Goal: Transaction & Acquisition: Purchase product/service

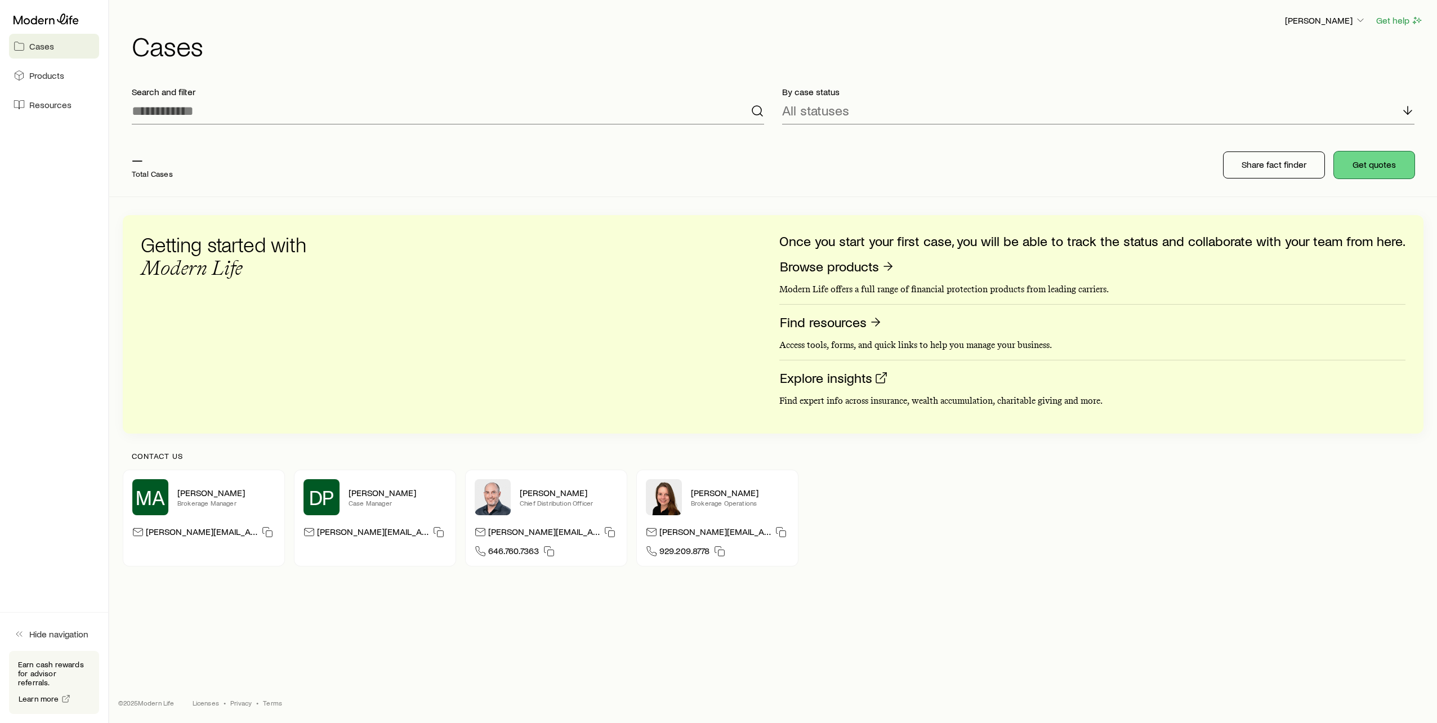
click at [1379, 162] on button "Get quotes" at bounding box center [1374, 164] width 81 height 27
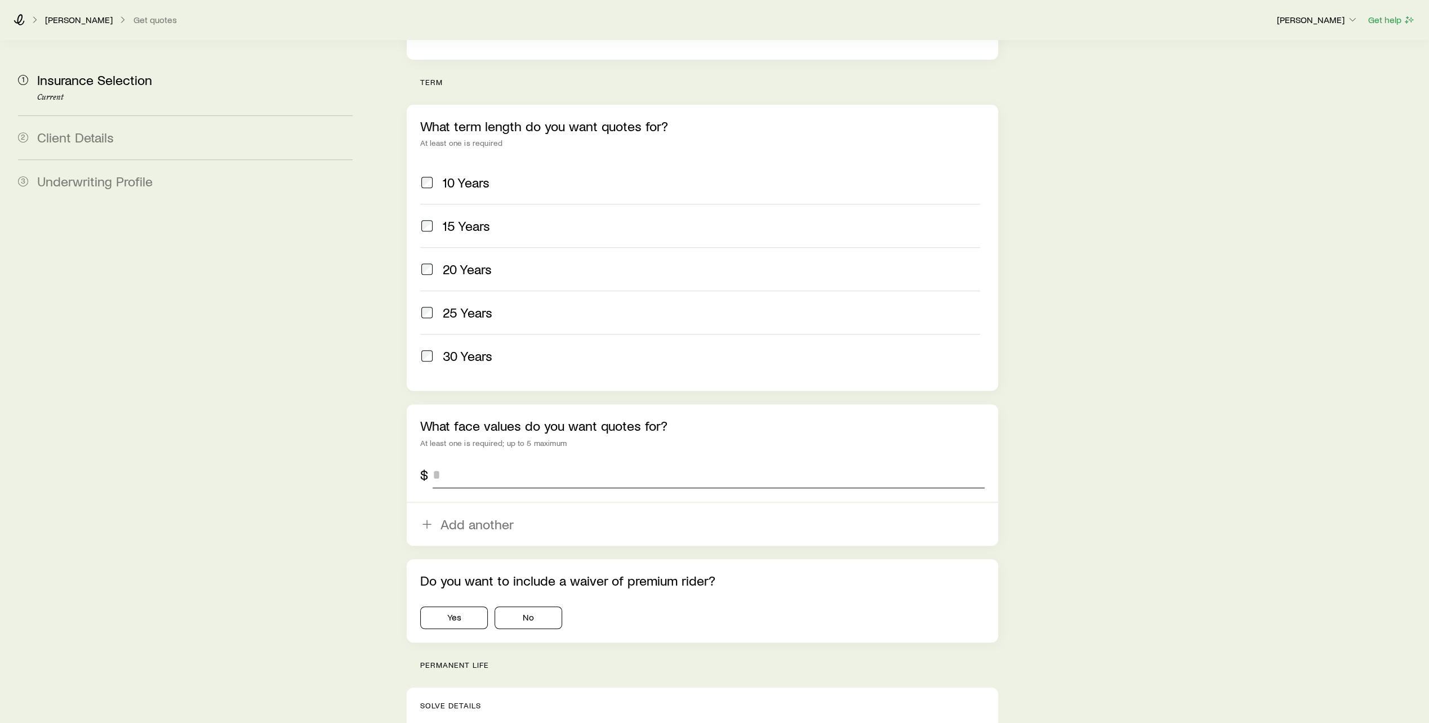
scroll to position [451, 0]
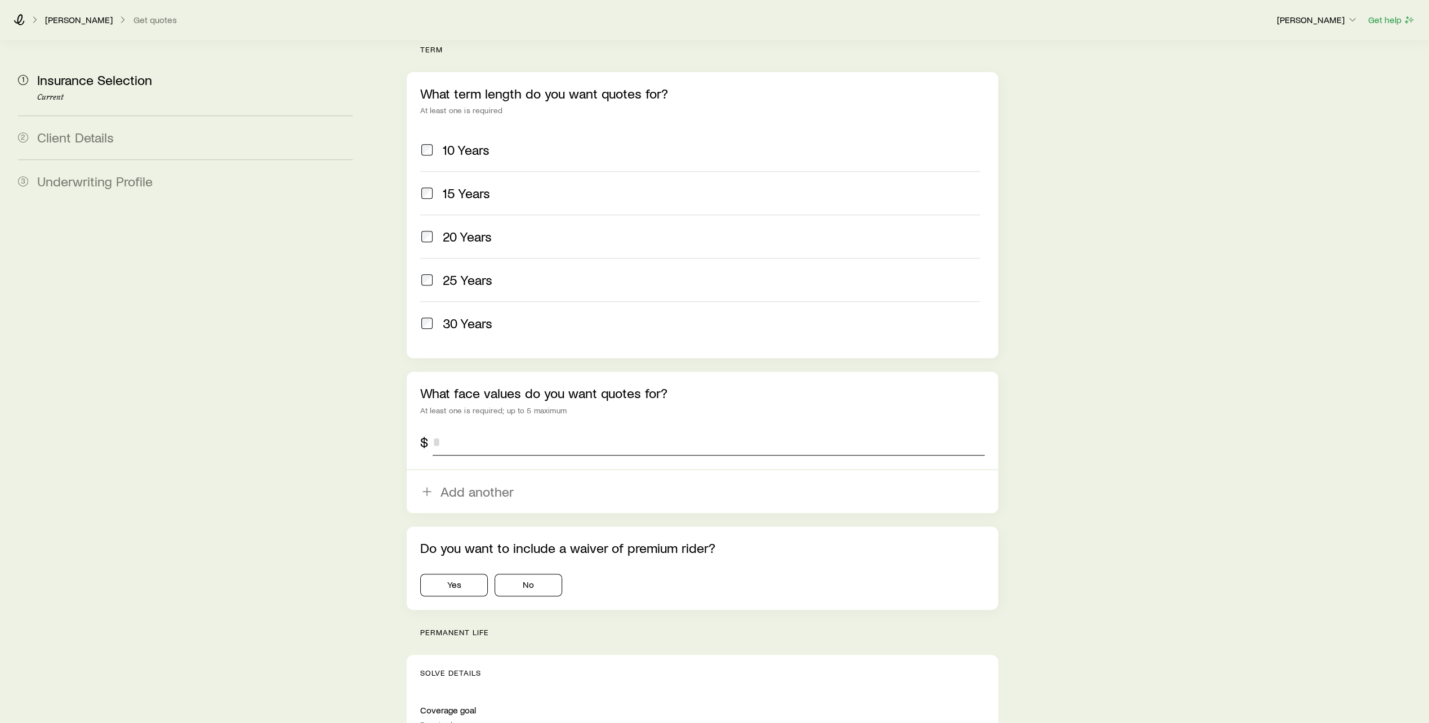
click at [621, 429] on input "tel" at bounding box center [709, 442] width 552 height 27
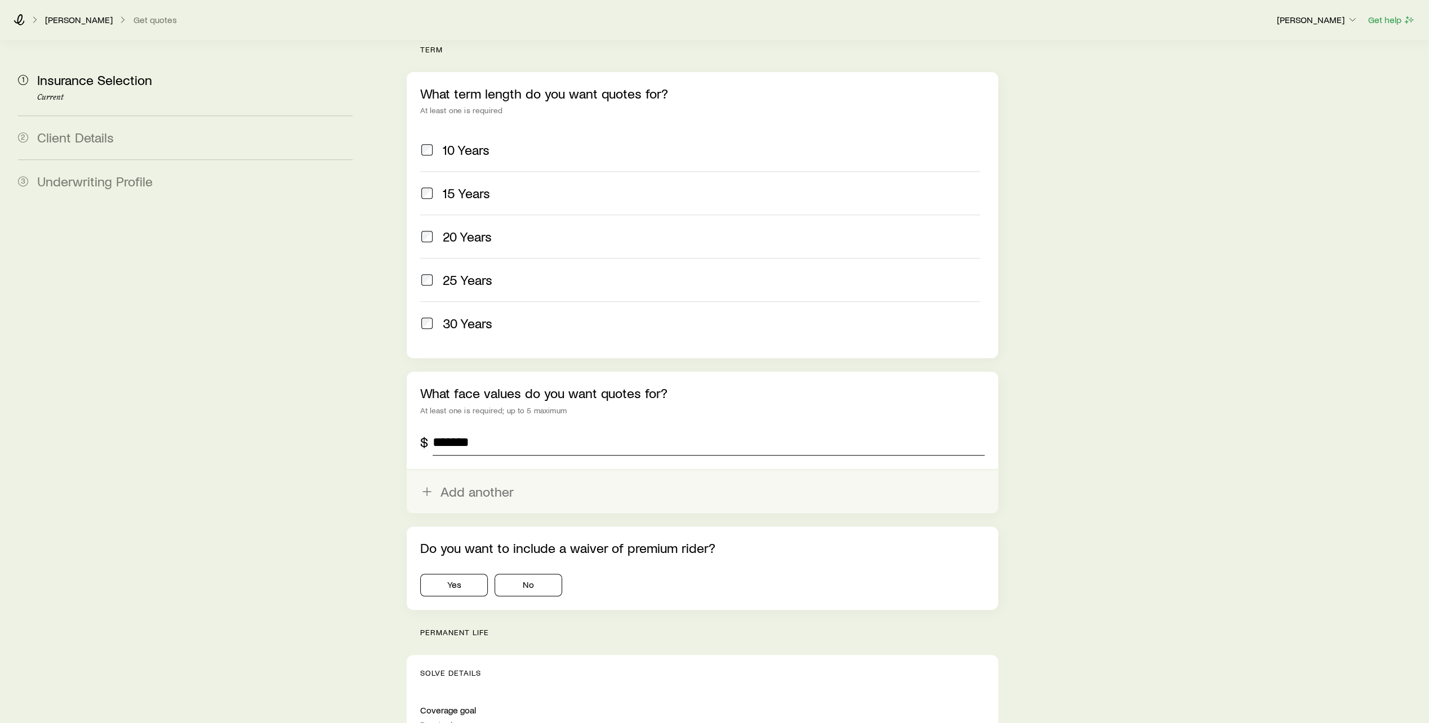
type input "*******"
click at [427, 492] on line "button" at bounding box center [427, 492] width 8 height 0
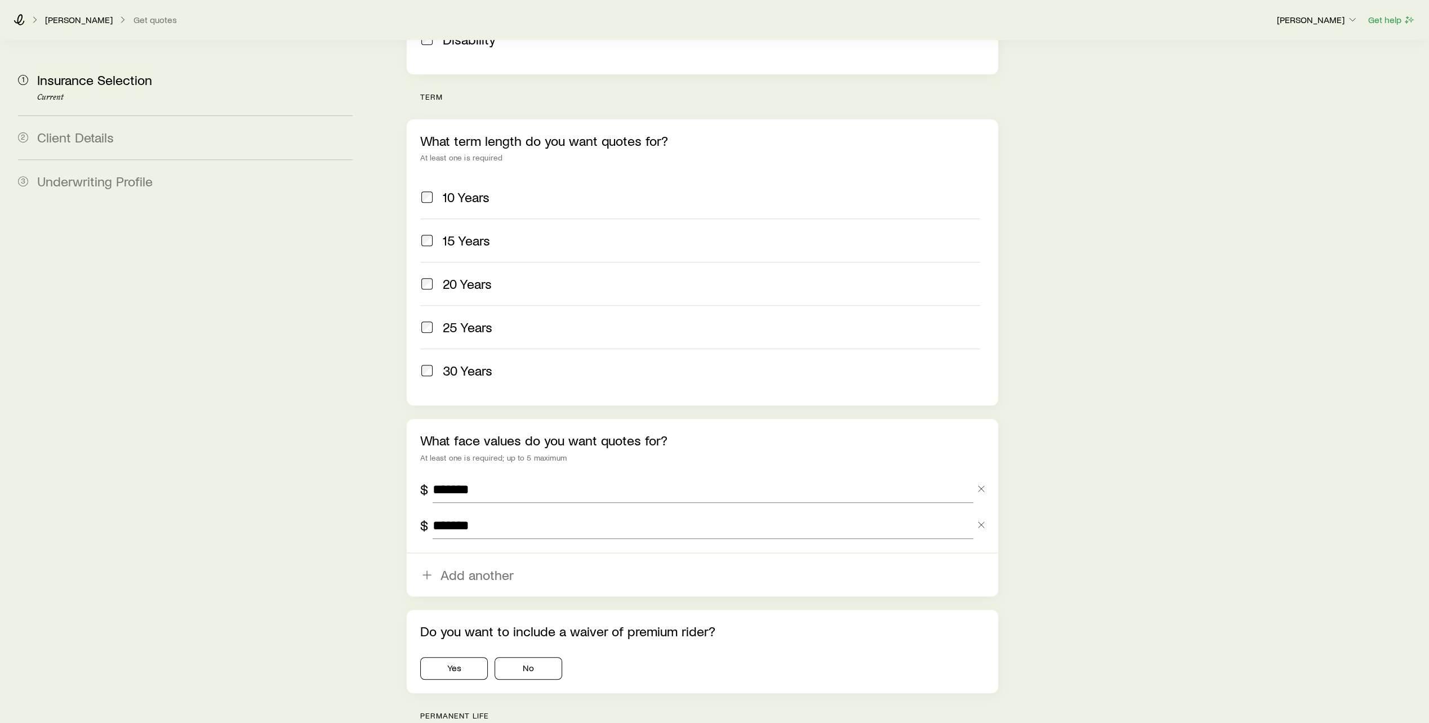
scroll to position [394, 0]
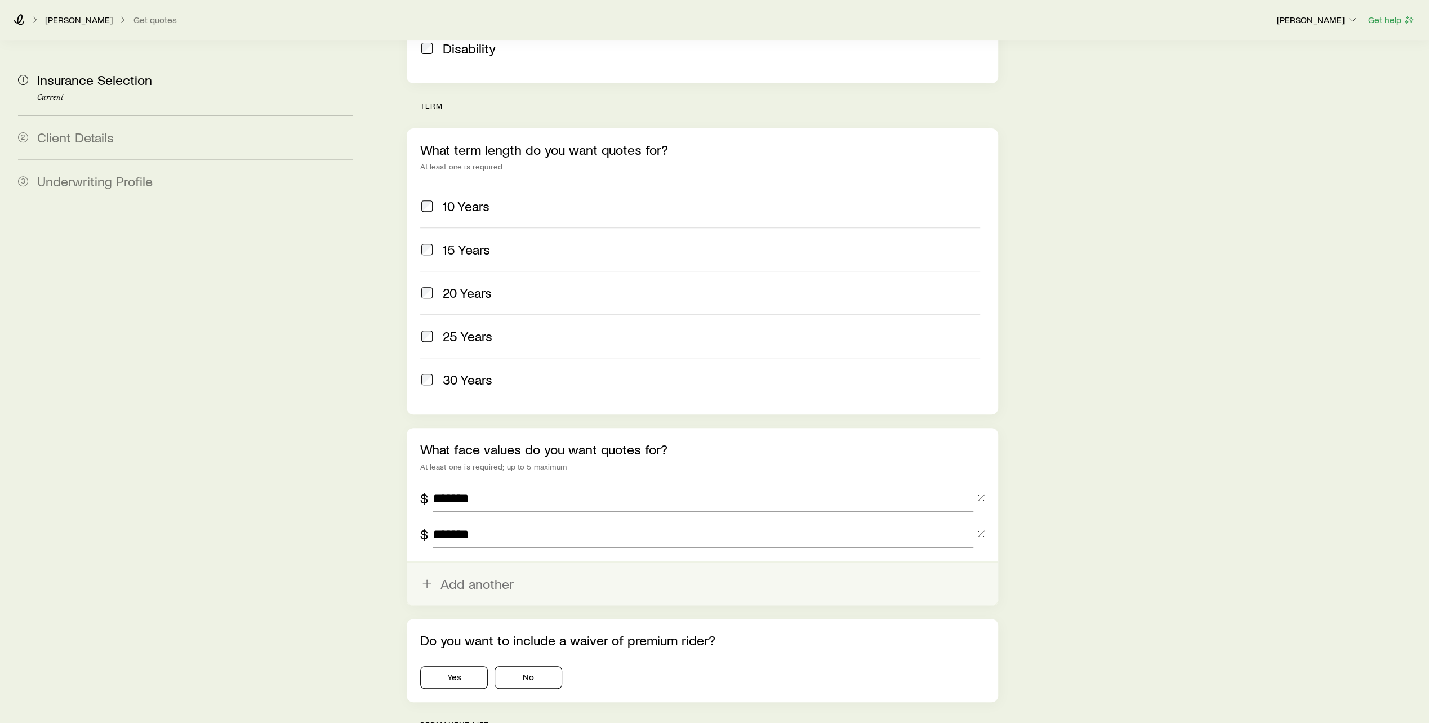
type input "*******"
click at [425, 577] on icon "button" at bounding box center [427, 584] width 14 height 14
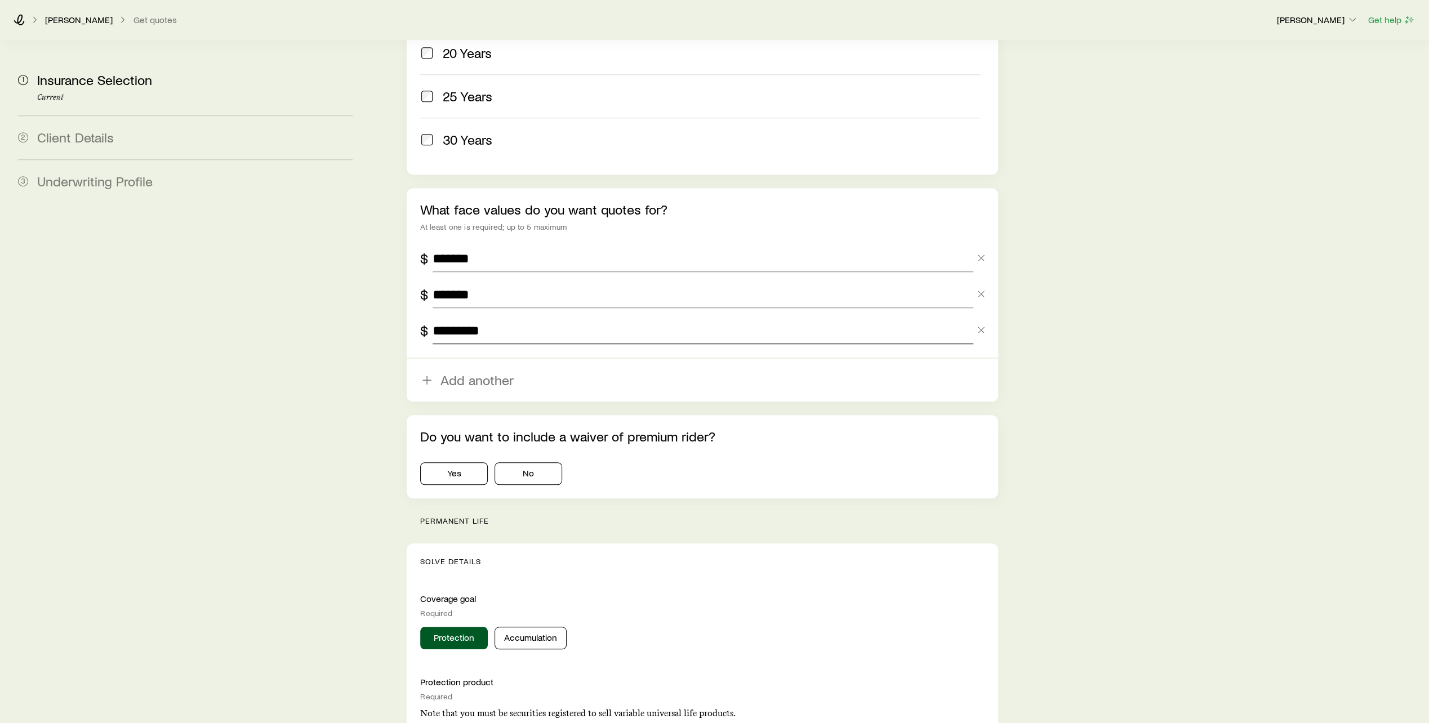
scroll to position [676, 0]
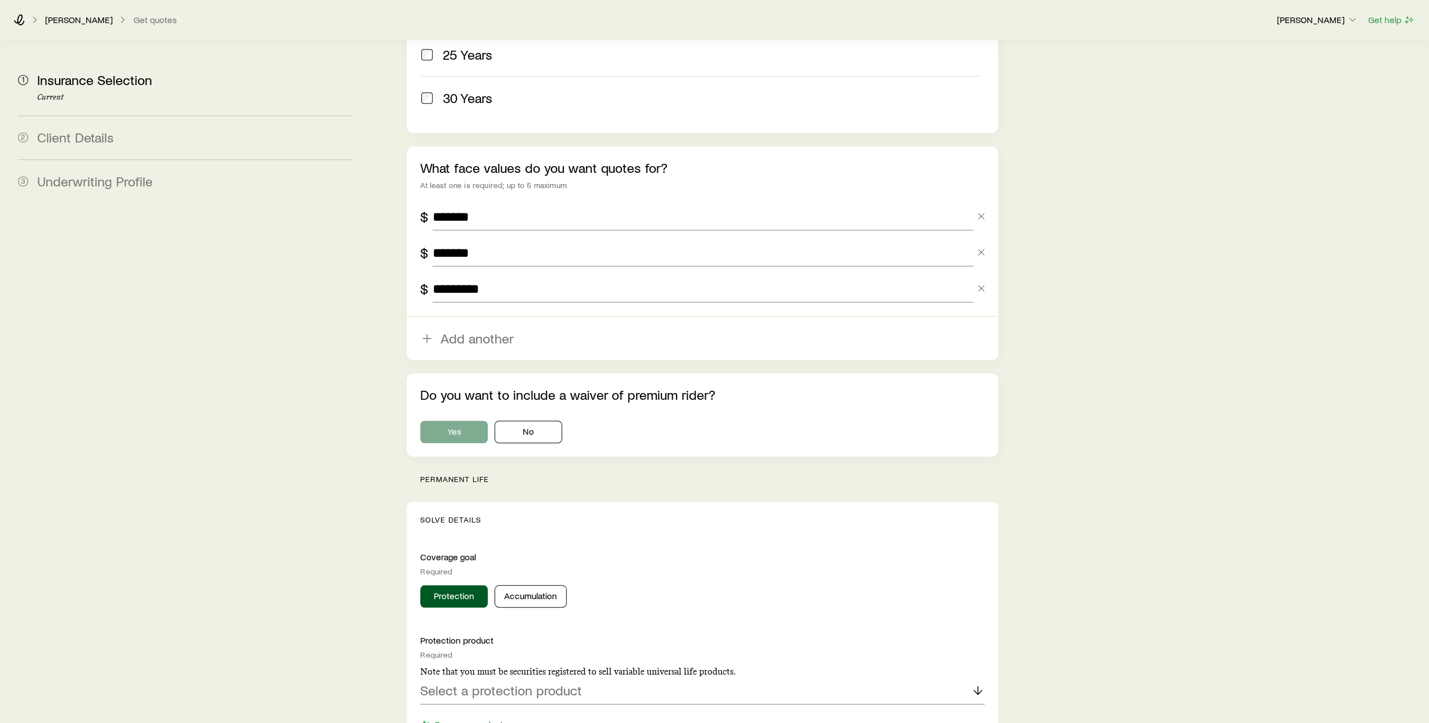
type input "*********"
click at [460, 421] on button "Yes" at bounding box center [454, 432] width 68 height 23
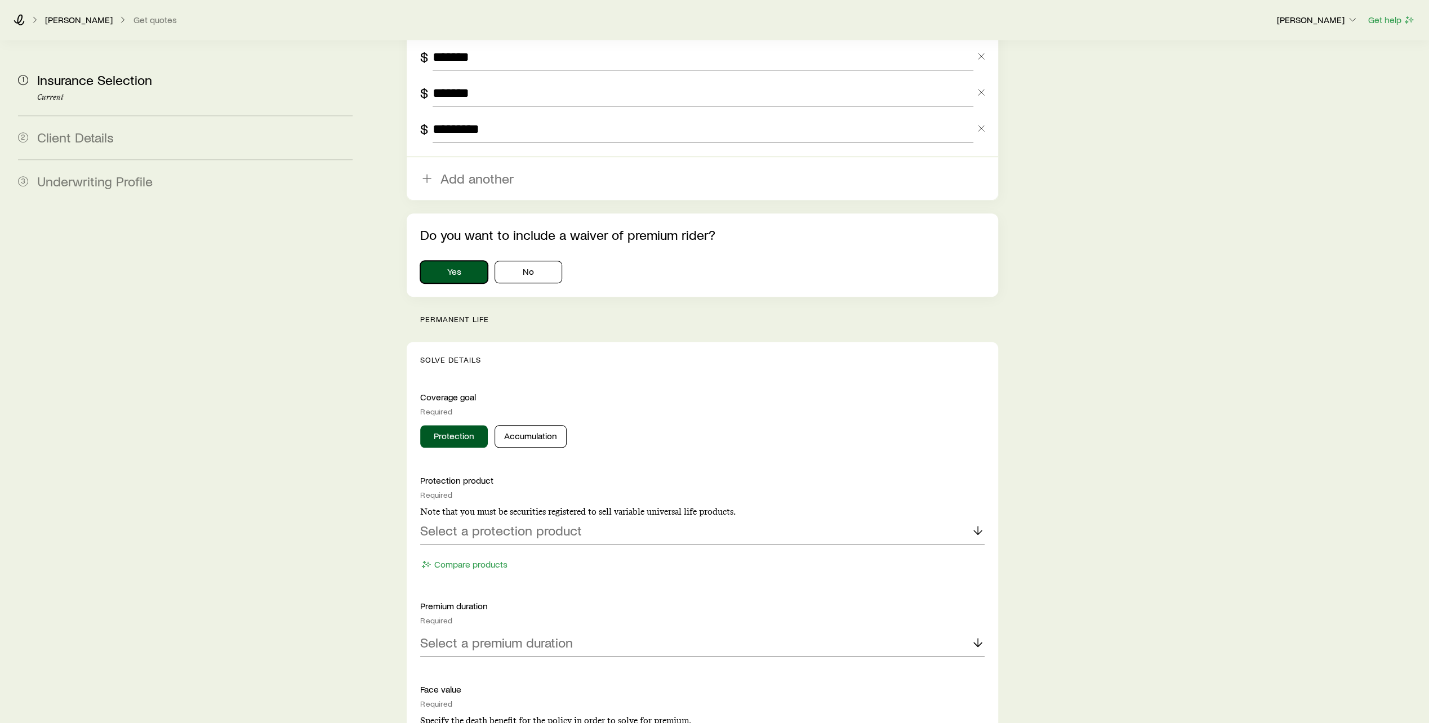
scroll to position [845, 0]
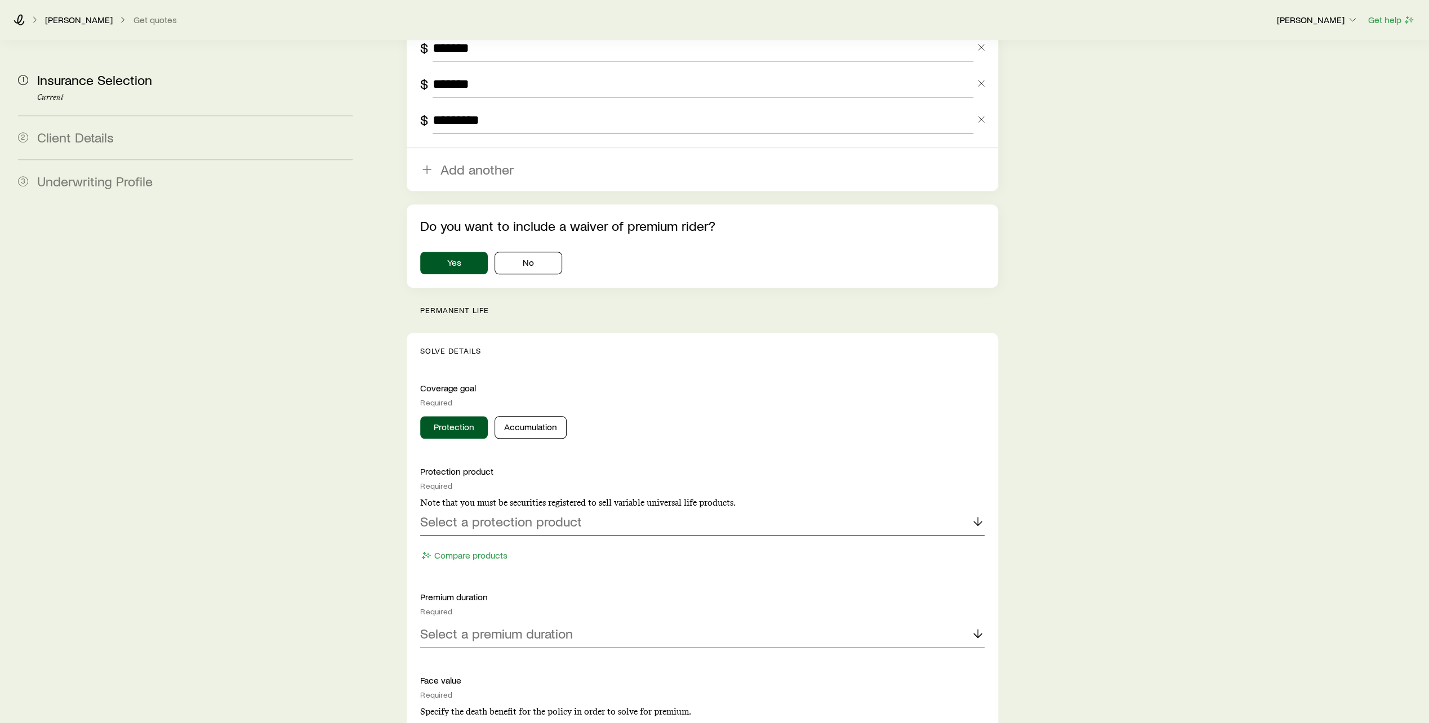
click at [545, 514] on p "Select a protection product" at bounding box center [501, 522] width 162 height 16
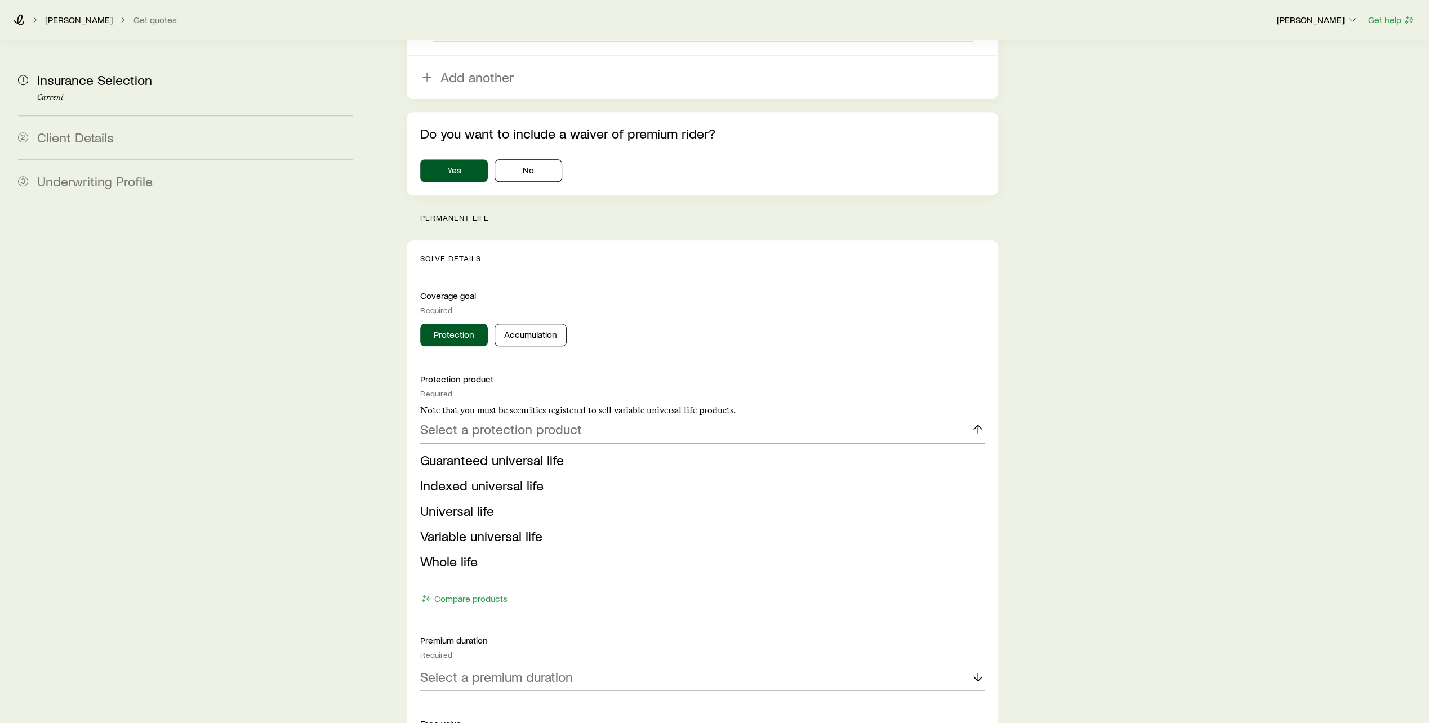
scroll to position [957, 0]
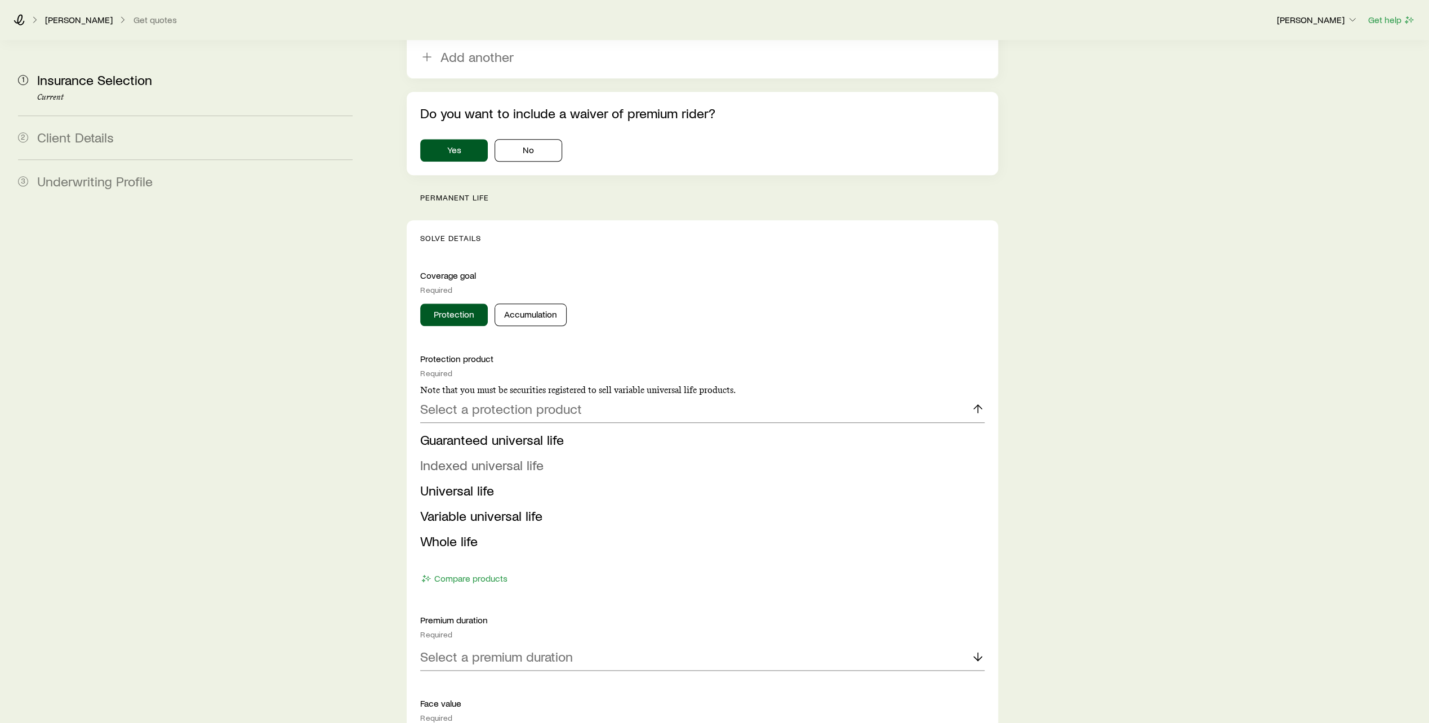
click at [472, 457] on span "Indexed universal life" at bounding box center [481, 465] width 123 height 16
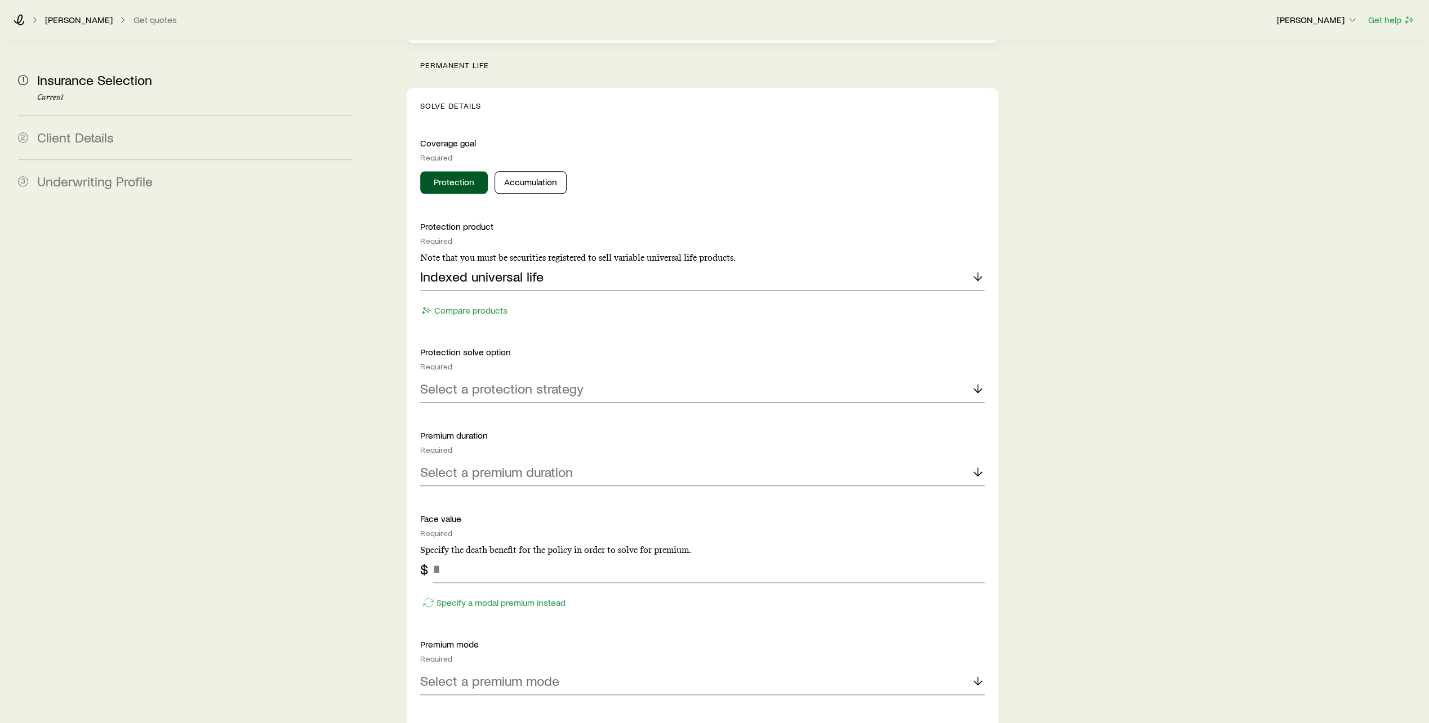
scroll to position [1126, 0]
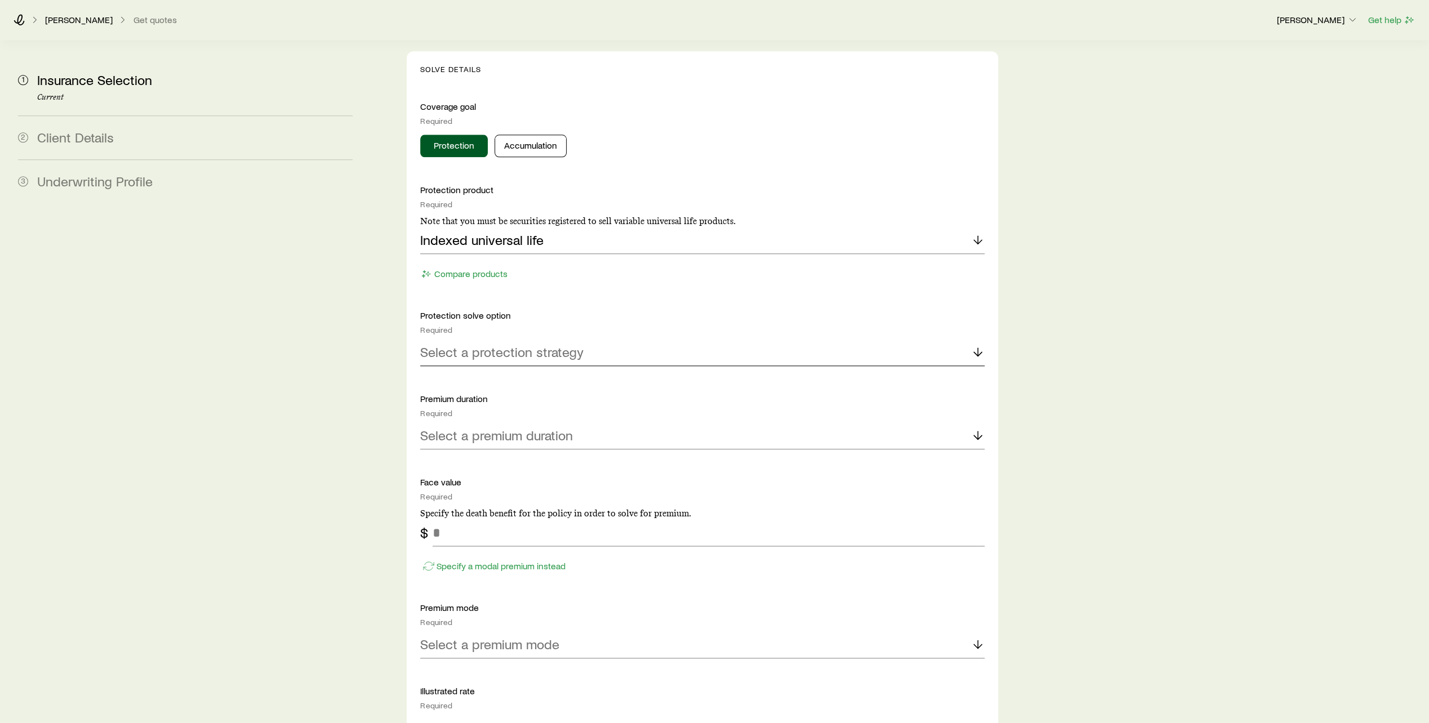
click at [489, 344] on p "Select a protection strategy" at bounding box center [501, 352] width 163 height 16
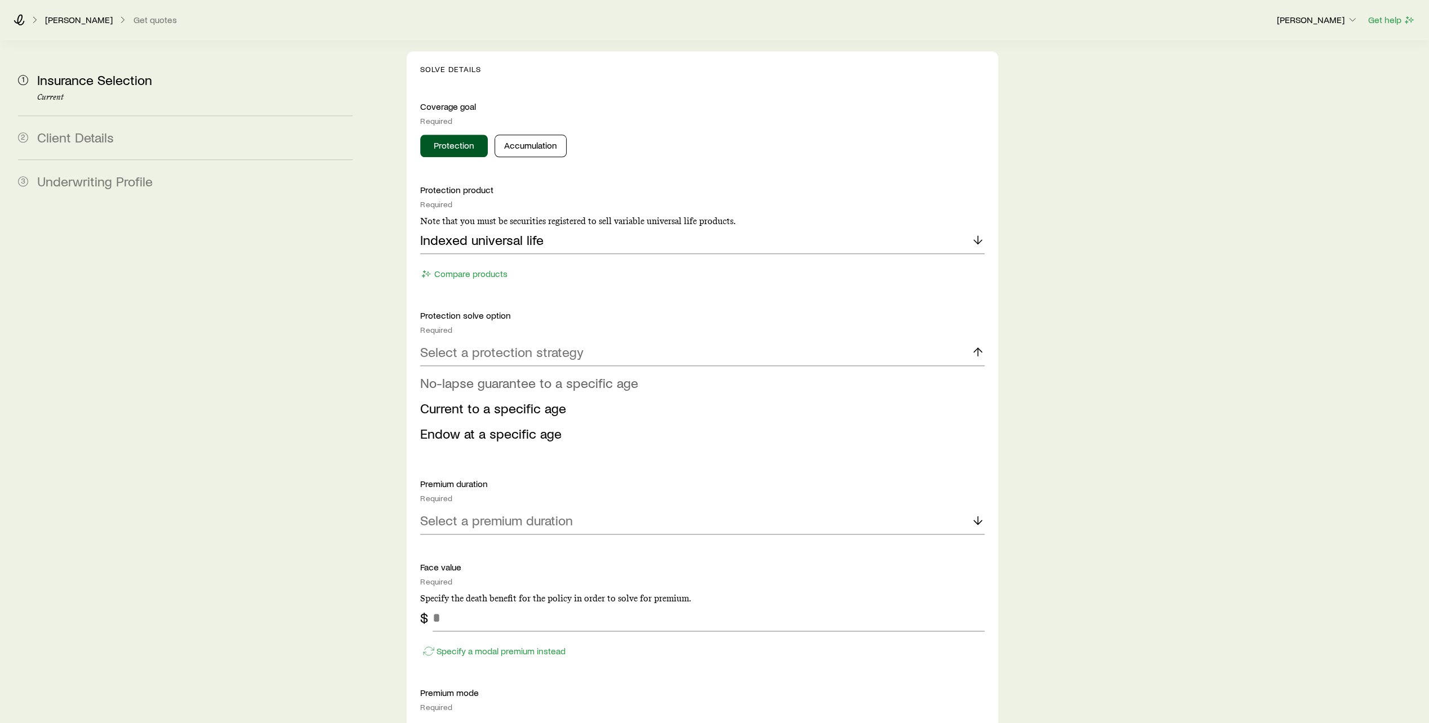
click at [488, 375] on span "No-lapse guarantee to a specific age" at bounding box center [529, 383] width 218 height 16
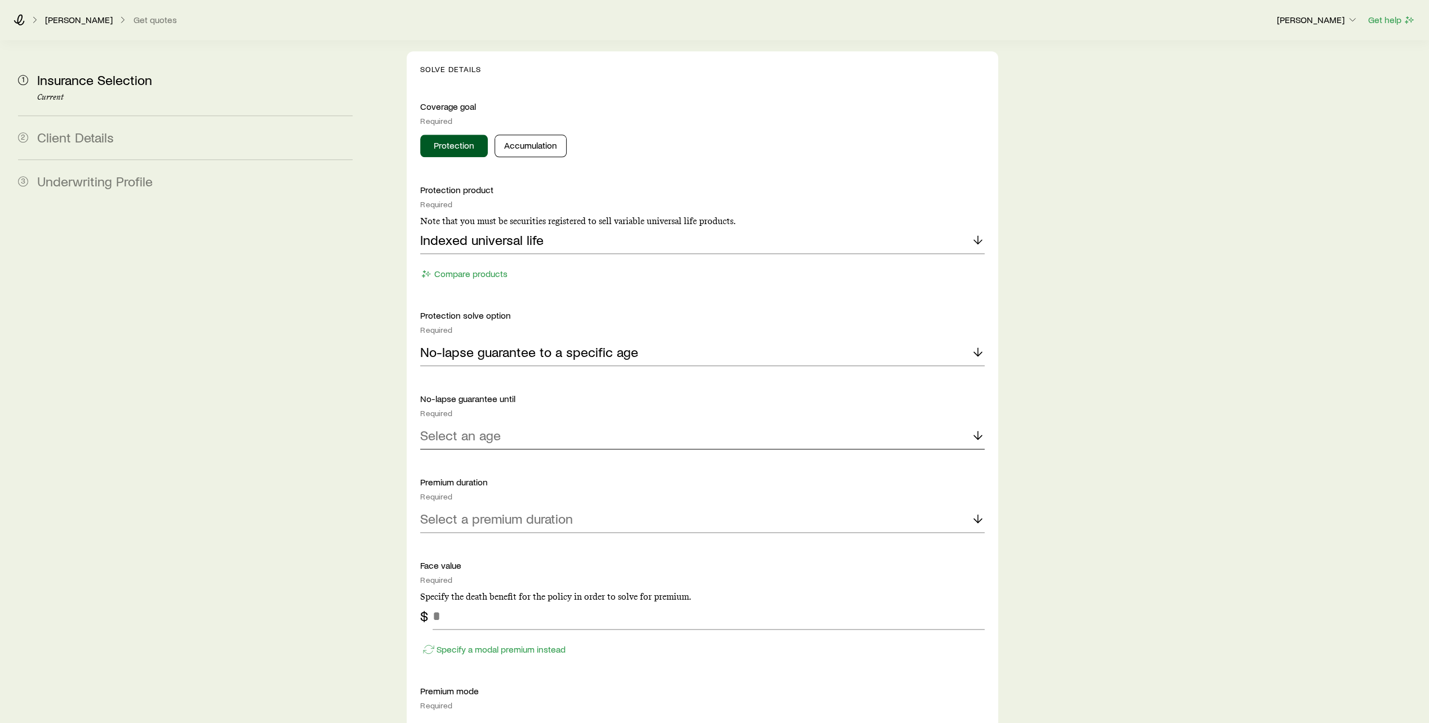
click at [476, 427] on p "Select an age" at bounding box center [460, 435] width 81 height 16
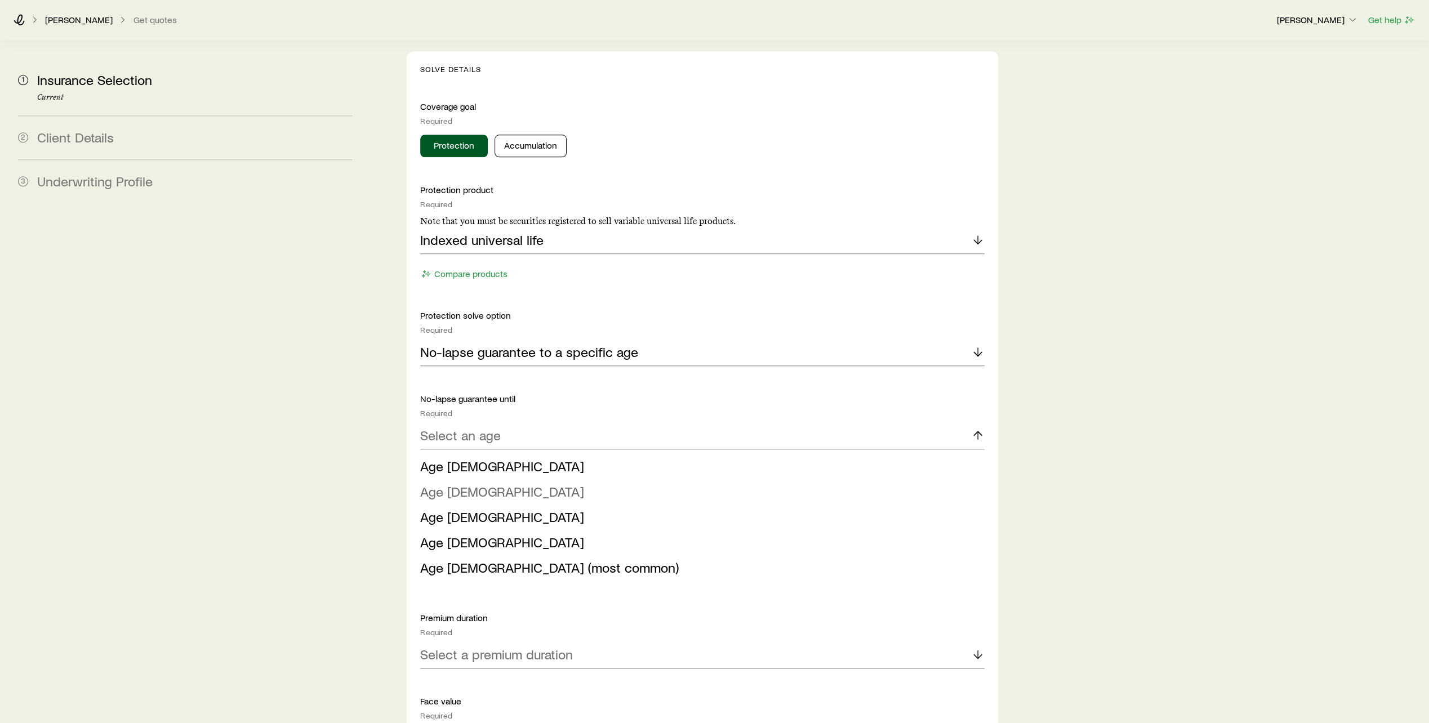
click at [444, 483] on span "Age [DEMOGRAPHIC_DATA]" at bounding box center [502, 491] width 164 height 16
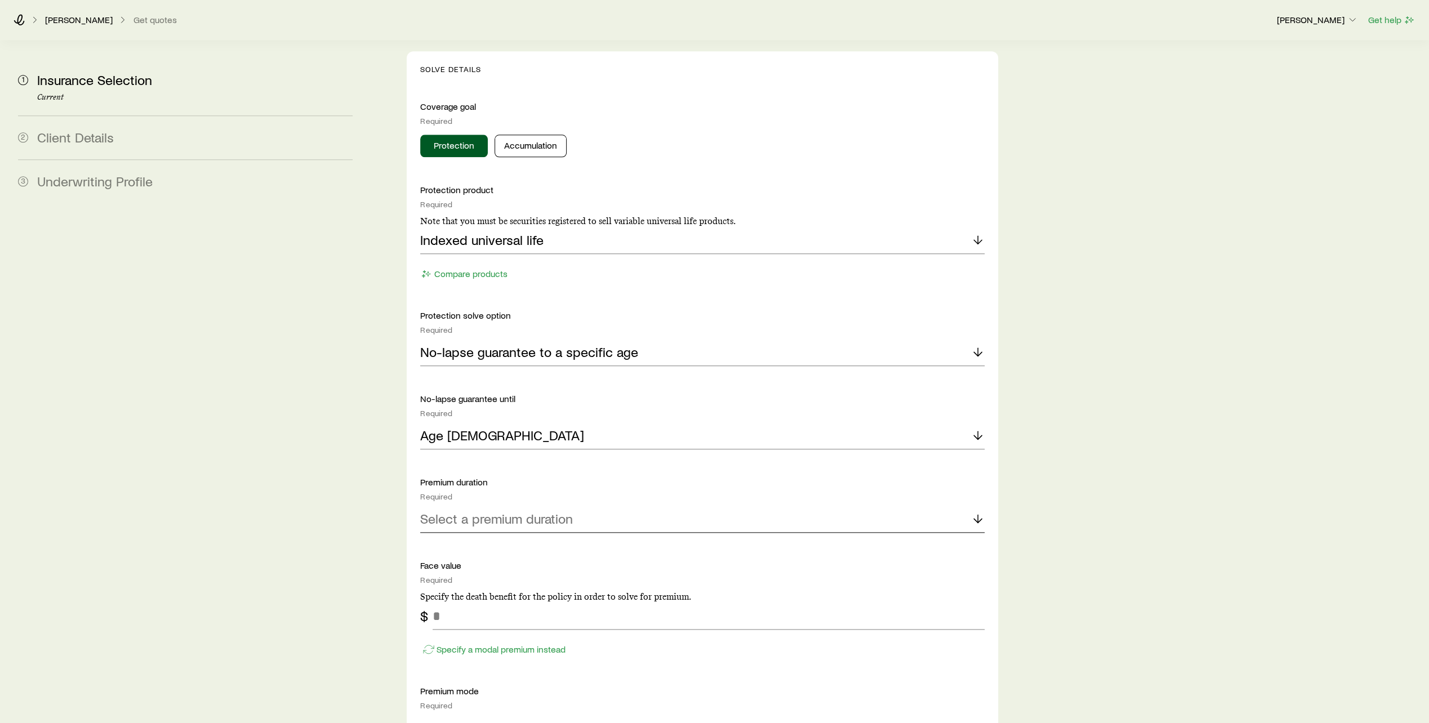
click at [462, 511] on p "Select a premium duration" at bounding box center [496, 519] width 153 height 16
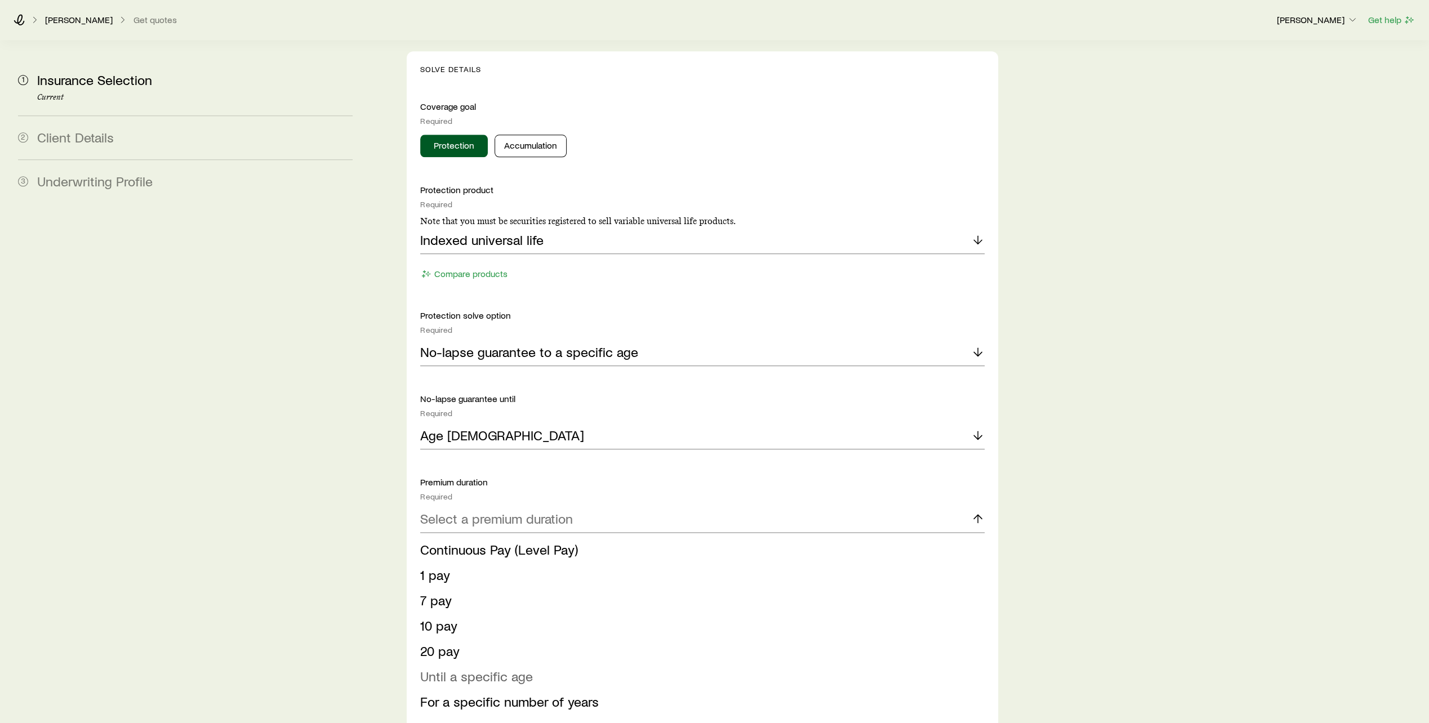
click at [462, 668] on span "Until a specific age" at bounding box center [476, 676] width 113 height 16
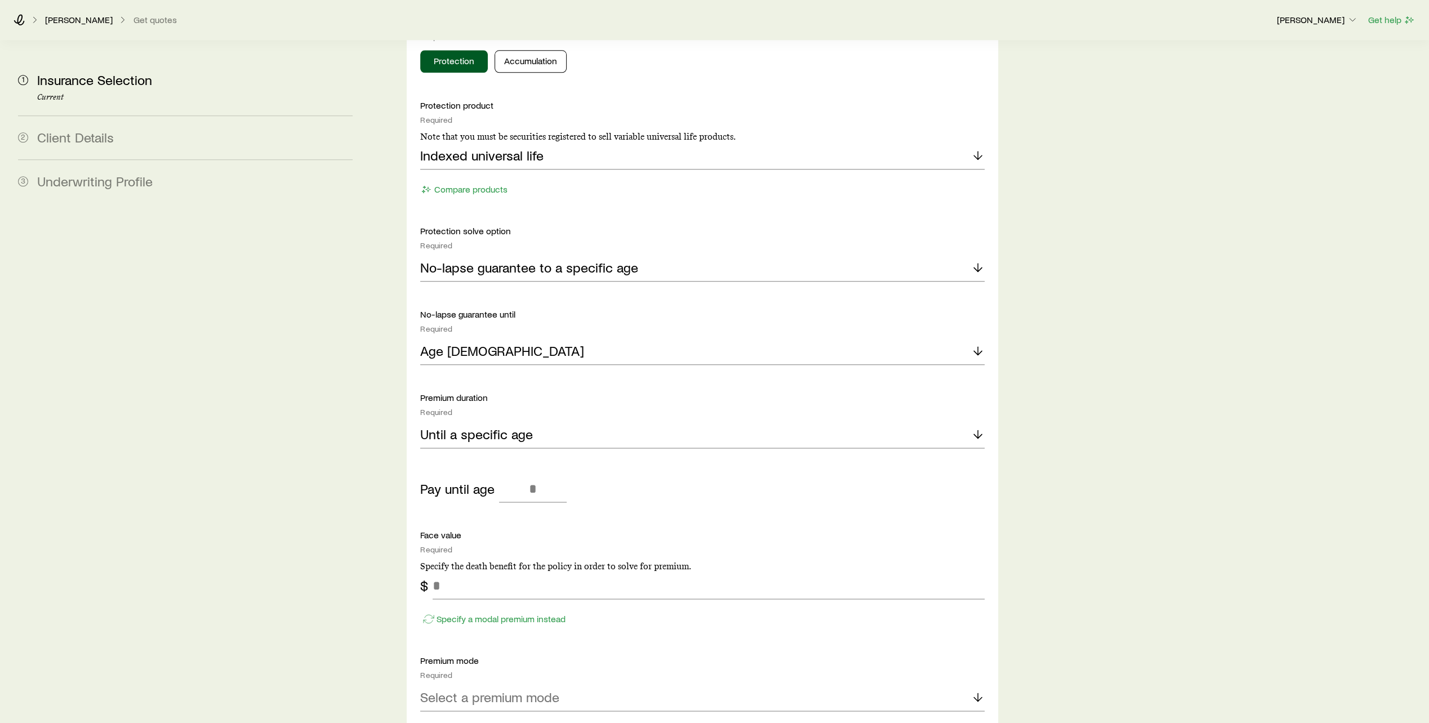
scroll to position [1295, 0]
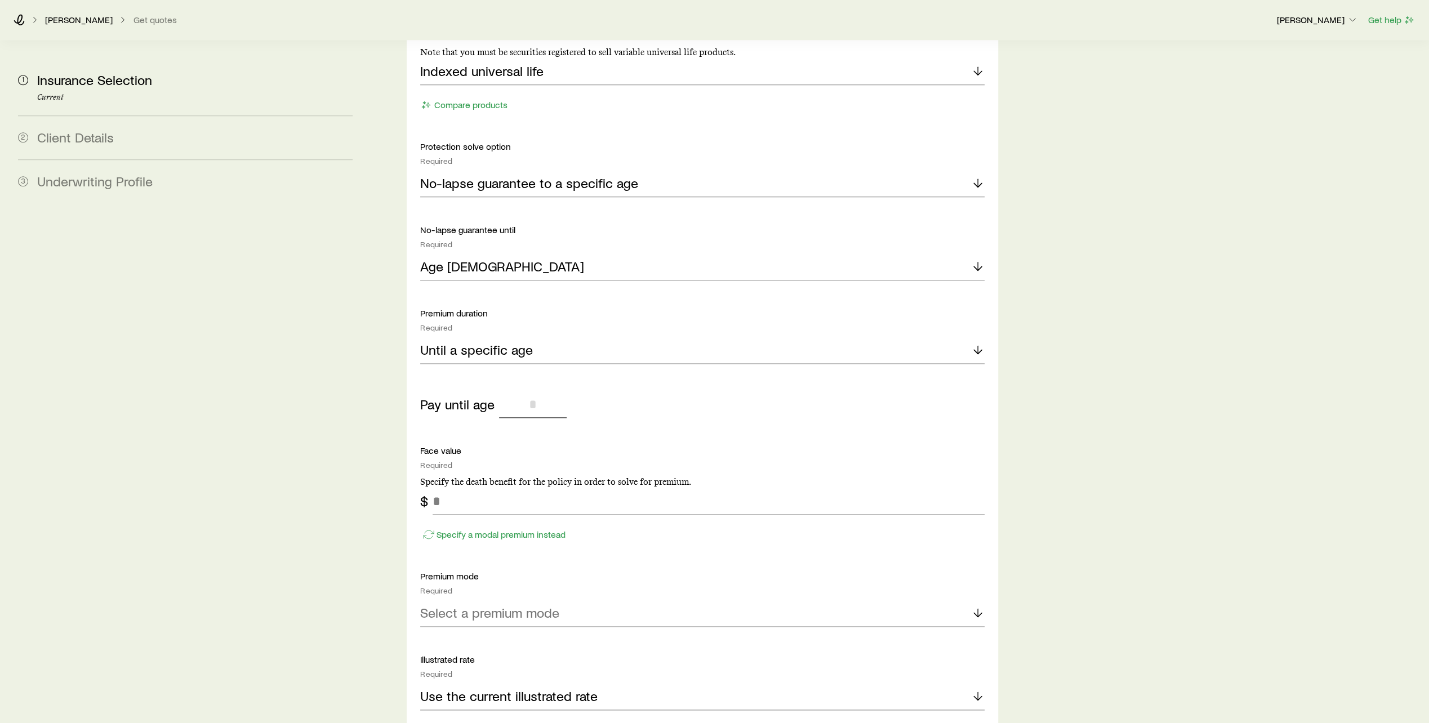
drag, startPoint x: 539, startPoint y: 372, endPoint x: 523, endPoint y: 377, distance: 16.9
click at [523, 391] on input "tel" at bounding box center [533, 404] width 68 height 27
type input "**"
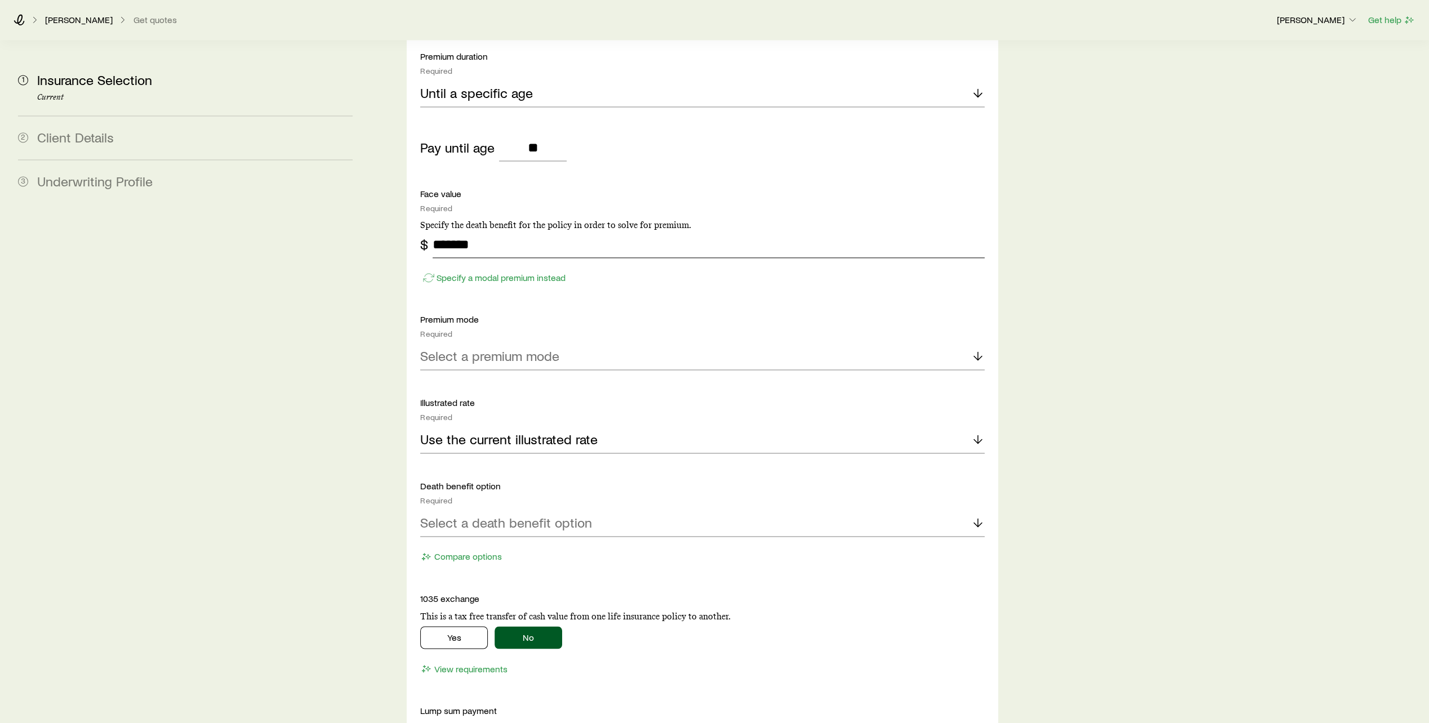
scroll to position [1577, 0]
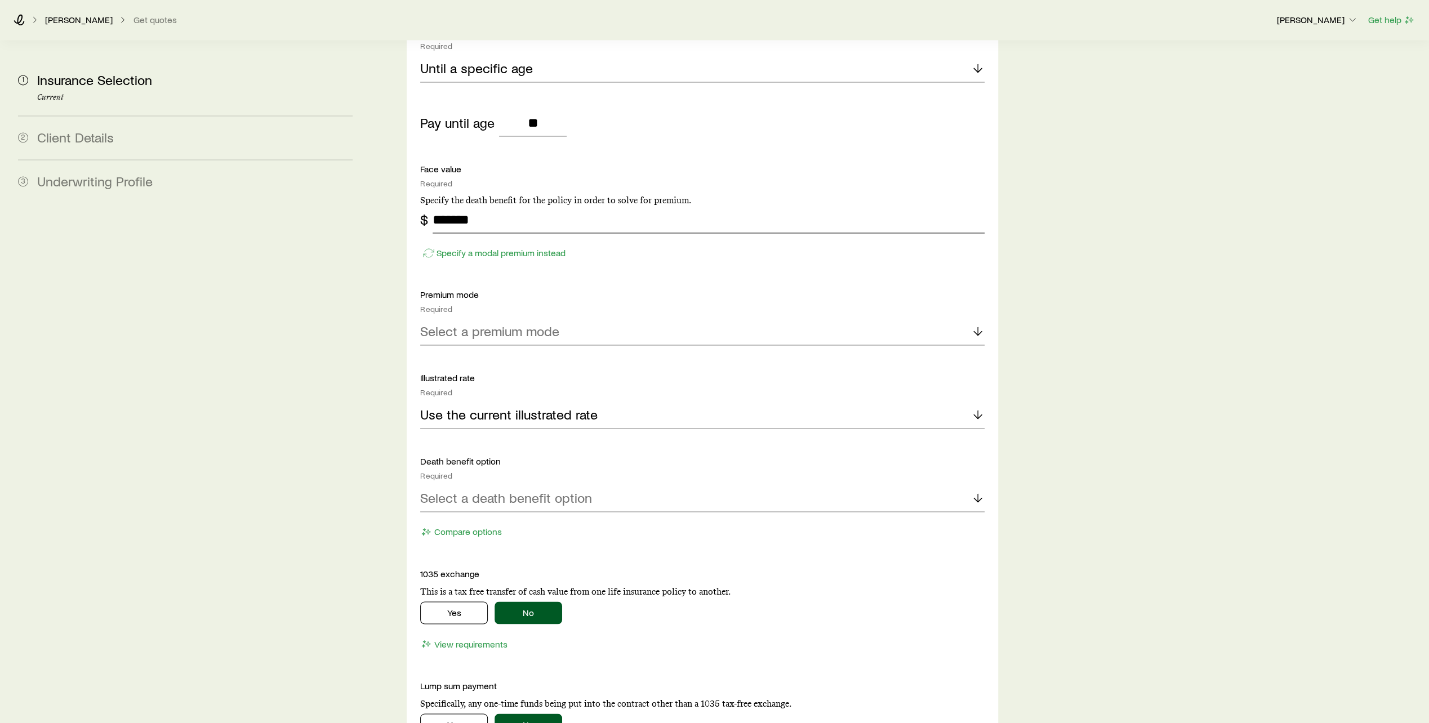
type input "*******"
click at [520, 318] on div "Select a premium mode" at bounding box center [702, 331] width 564 height 27
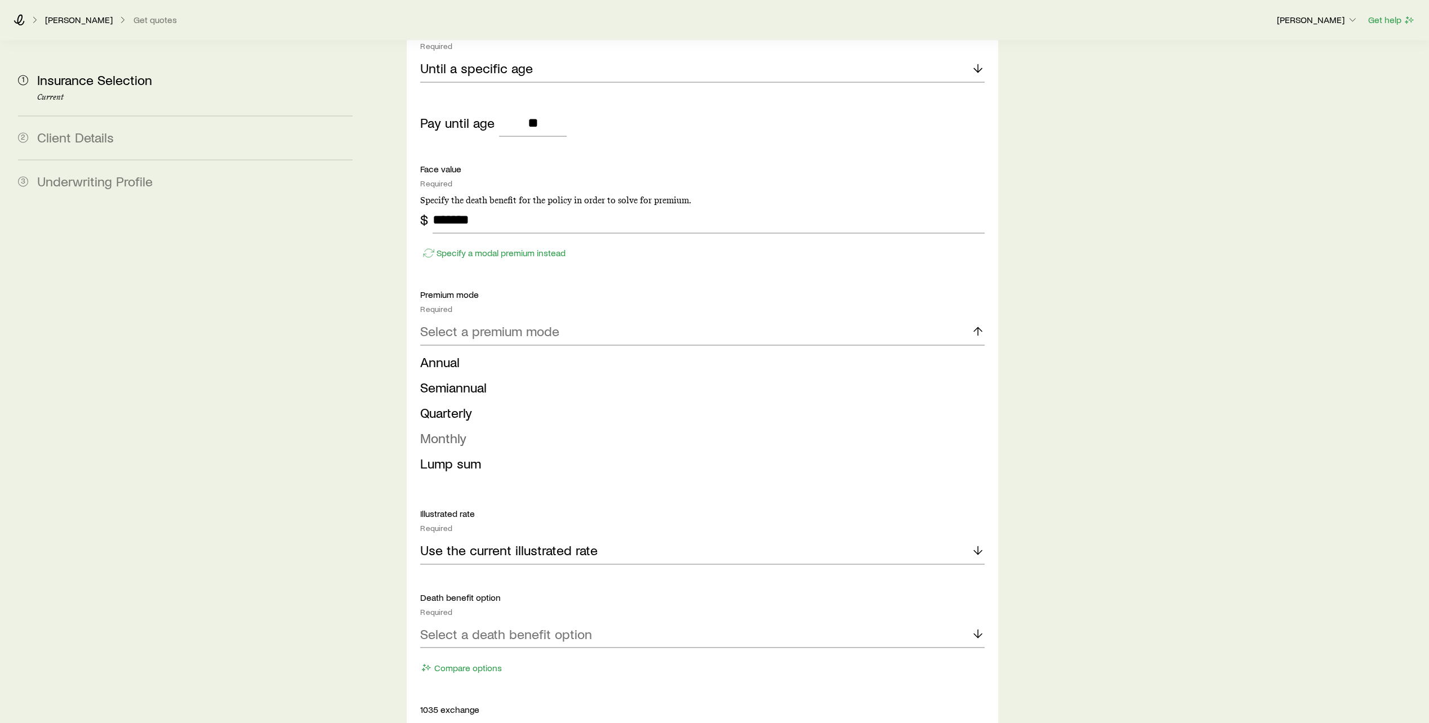
click at [451, 430] on span "Monthly" at bounding box center [443, 438] width 46 height 16
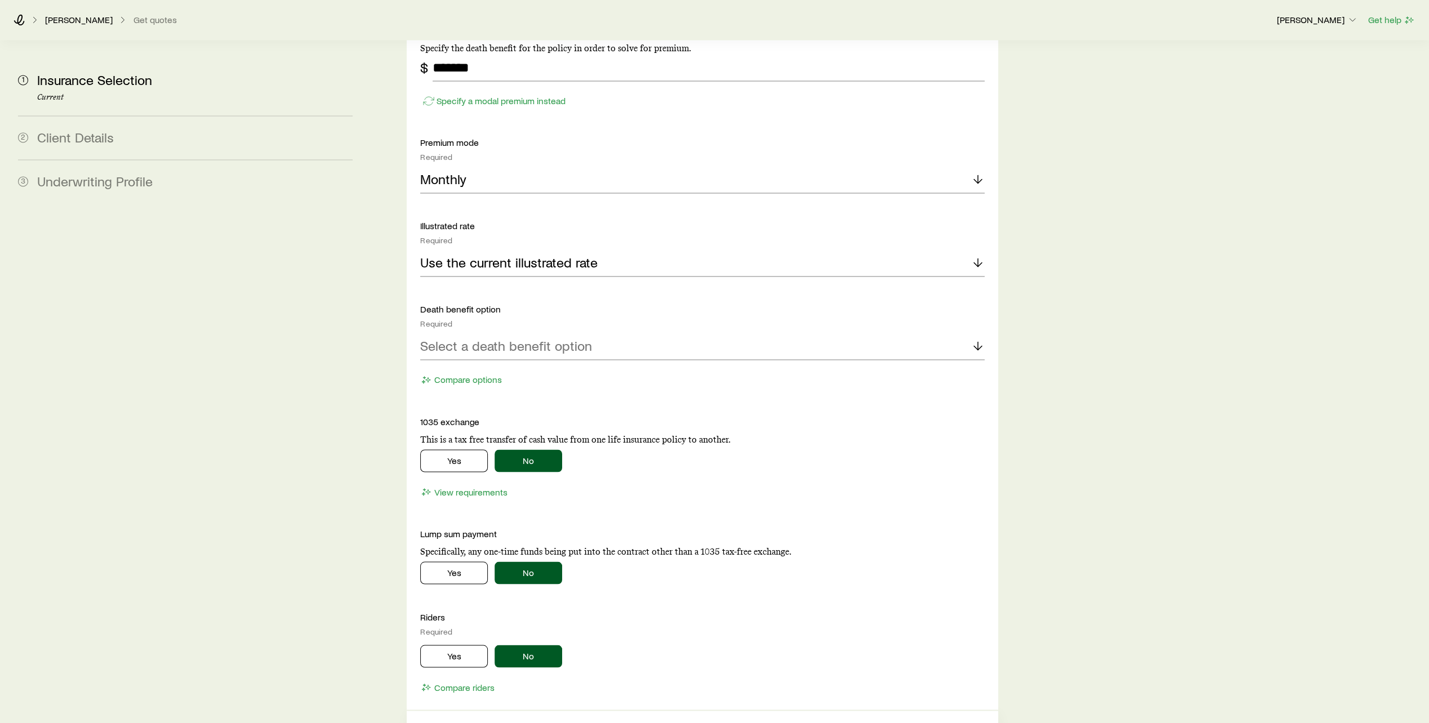
scroll to position [1746, 0]
